Goal: Download file/media

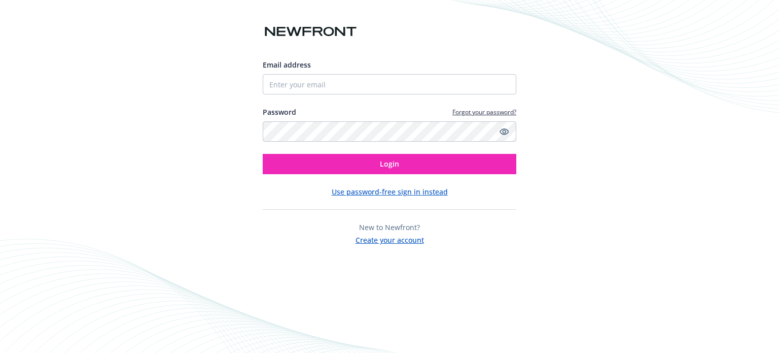
click at [282, 85] on div at bounding box center [390, 84] width 254 height 20
drag, startPoint x: 281, startPoint y: 91, endPoint x: 290, endPoint y: 91, distance: 9.1
click at [282, 91] on input "Email address" at bounding box center [390, 84] width 254 height 20
type input "[PERSON_NAME][EMAIL_ADDRESS][DOMAIN_NAME]"
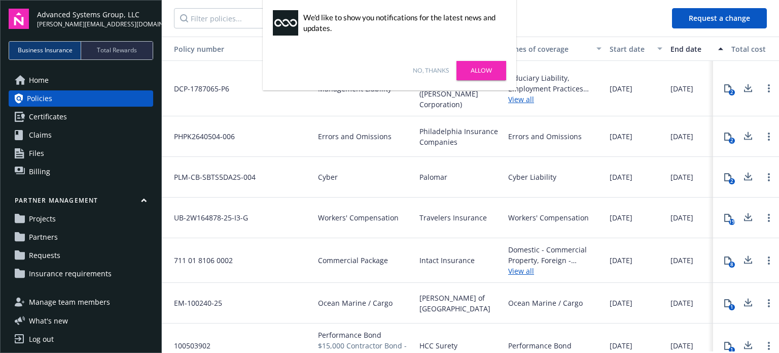
click at [430, 66] on link "No, thanks" at bounding box center [431, 70] width 36 height 9
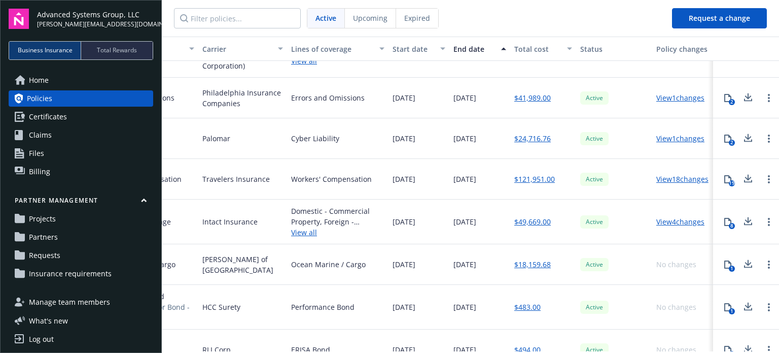
scroll to position [39, 227]
click at [742, 300] on icon at bounding box center [748, 306] width 12 height 13
click at [768, 306] on circle "Open options" at bounding box center [769, 307] width 2 height 2
click at [724, 303] on icon at bounding box center [728, 307] width 8 height 8
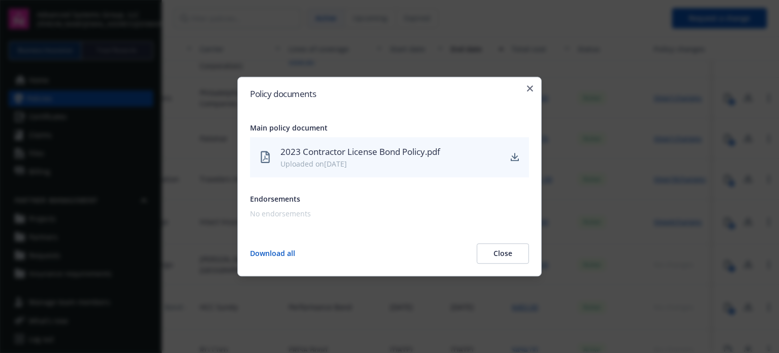
click at [361, 155] on div "2023 Contractor License Bond Policy.pdf" at bounding box center [391, 151] width 220 height 13
drag, startPoint x: 517, startPoint y: 240, endPoint x: 444, endPoint y: 185, distance: 92.3
click at [308, 233] on div "Policy documents Main policy document 2023 Contractor License Bond Policy.pdf U…" at bounding box center [389, 176] width 304 height 199
click at [519, 159] on icon "download" at bounding box center [515, 157] width 8 height 8
click at [536, 99] on div "Policy documents Main policy document 2023 Contractor License Bond Policy.pdf U…" at bounding box center [389, 176] width 304 height 199
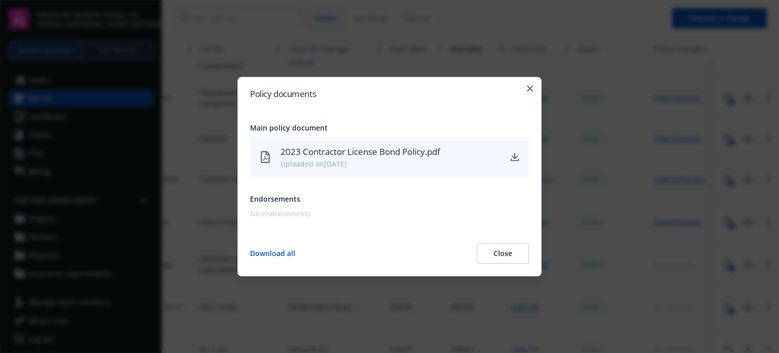
click at [533, 91] on icon "button" at bounding box center [530, 88] width 6 height 6
